Goal: Understand site structure: Grasp the organization and layout of the website

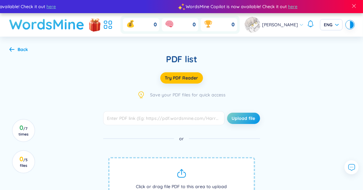
click at [58, 24] on h1 "WordsMine" at bounding box center [46, 24] width 75 height 22
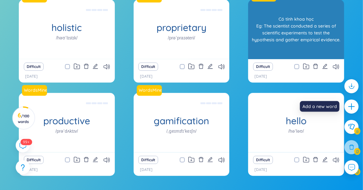
scroll to position [1, 0]
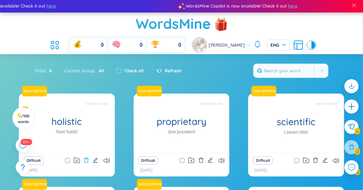
click at [87, 158] on icon "delete" at bounding box center [86, 161] width 6 height 6
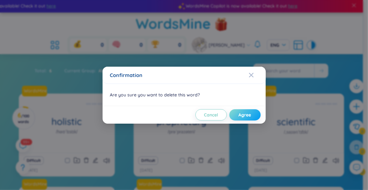
click at [247, 114] on span "Agree" at bounding box center [245, 115] width 13 height 6
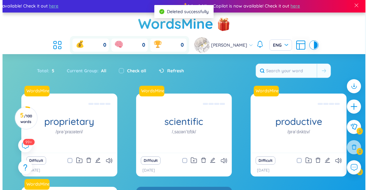
scroll to position [63, 0]
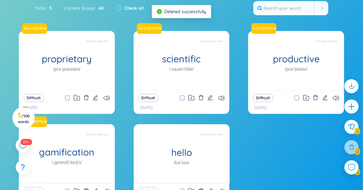
click at [201, 95] on icon "delete" at bounding box center [201, 98] width 6 height 6
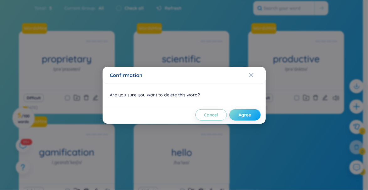
click at [241, 113] on span "Agree" at bounding box center [245, 115] width 13 height 6
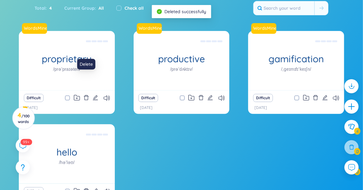
click at [86, 95] on icon "delete" at bounding box center [86, 98] width 6 height 6
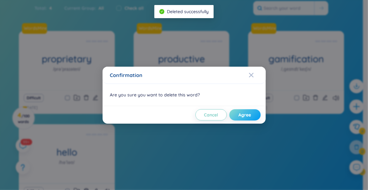
click at [250, 116] on span "Agree" at bounding box center [245, 115] width 13 height 6
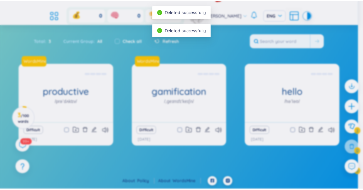
scroll to position [12, 0]
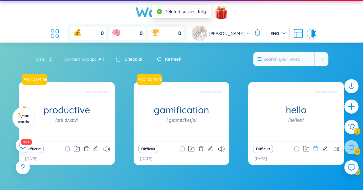
click at [315, 146] on icon "delete" at bounding box center [316, 149] width 6 height 6
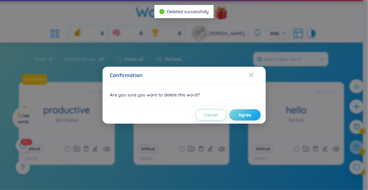
click at [237, 117] on button "Agree" at bounding box center [244, 114] width 31 height 11
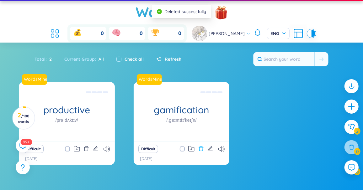
click at [201, 146] on icon "delete" at bounding box center [201, 149] width 6 height 6
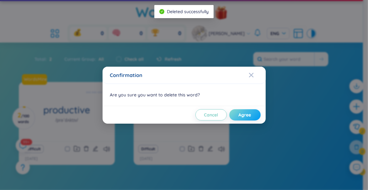
click at [235, 114] on button "Agree" at bounding box center [244, 114] width 31 height 11
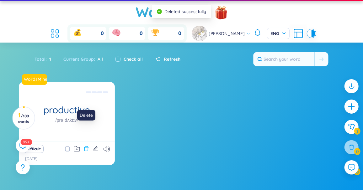
click at [84, 146] on icon "delete" at bounding box center [86, 149] width 6 height 6
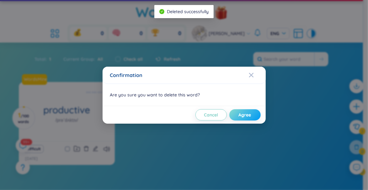
click at [254, 113] on button "Agree" at bounding box center [244, 114] width 31 height 11
